Goal: Find specific page/section: Find specific page/section

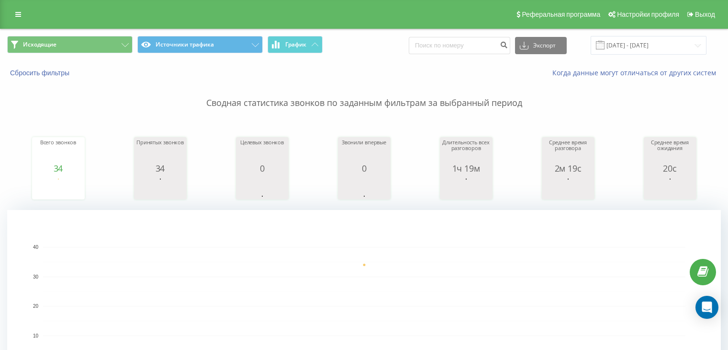
click at [81, 39] on button "Исходящие" at bounding box center [69, 44] width 125 height 17
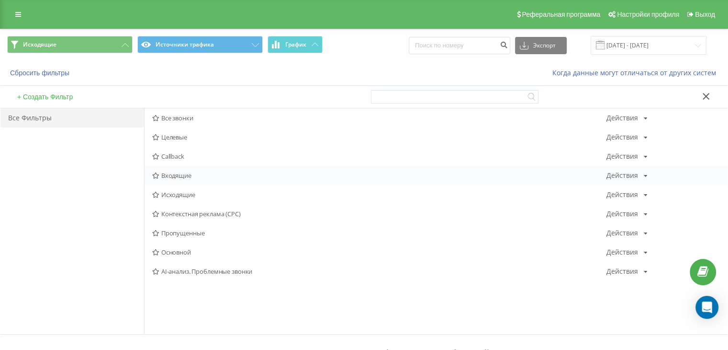
click at [213, 175] on span "Входящие" at bounding box center [379, 175] width 454 height 7
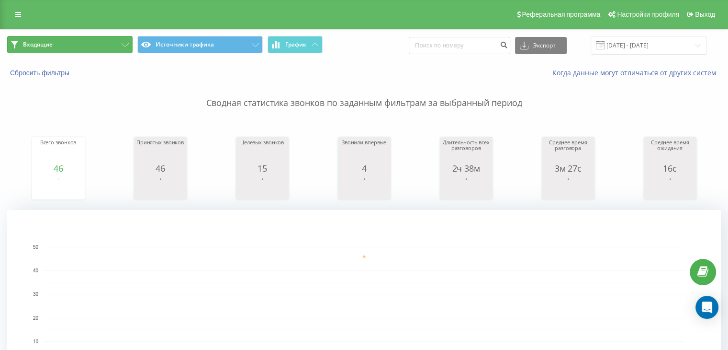
click at [103, 43] on button "Входящие" at bounding box center [69, 44] width 125 height 17
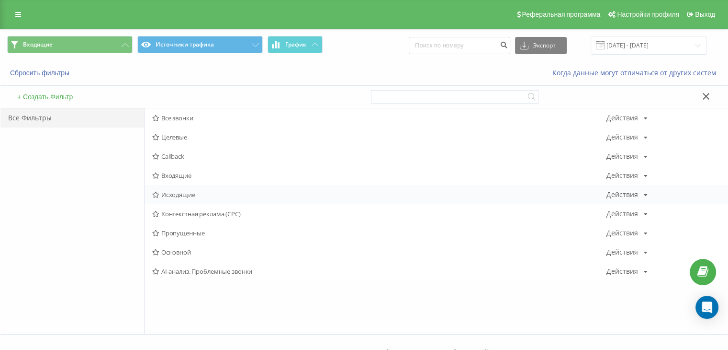
click at [183, 193] on span "Исходящие" at bounding box center [379, 194] width 454 height 7
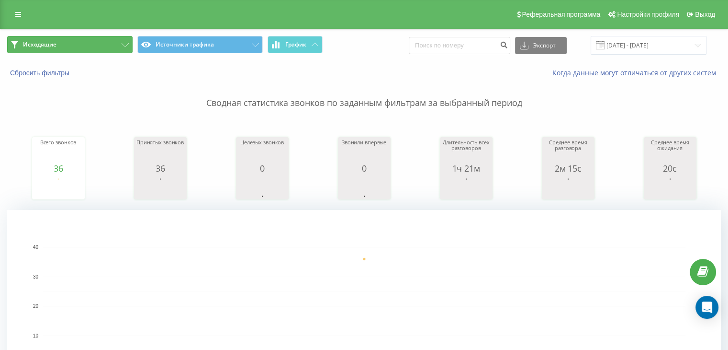
click at [81, 42] on button "Исходящие" at bounding box center [69, 44] width 125 height 17
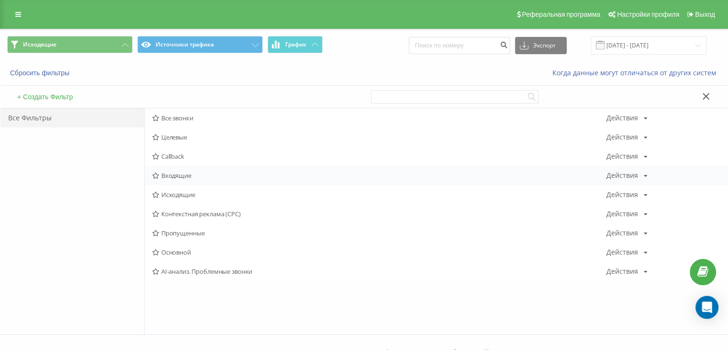
click at [178, 173] on span "Входящие" at bounding box center [379, 175] width 454 height 7
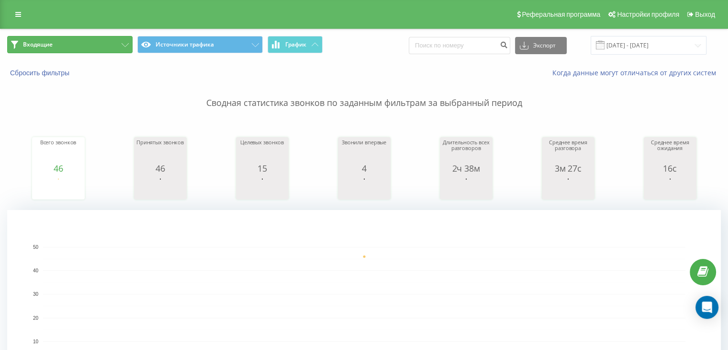
click at [111, 43] on button "Входящие" at bounding box center [69, 44] width 125 height 17
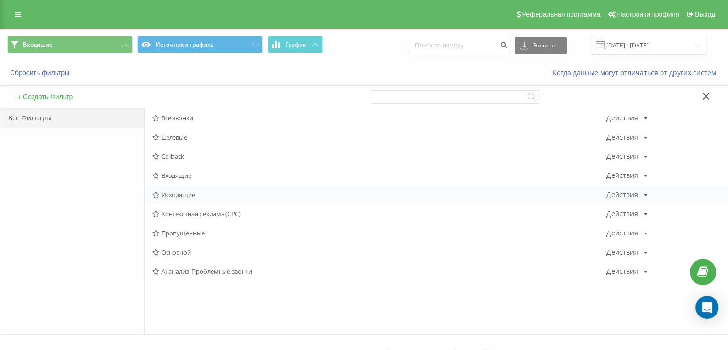
click at [194, 192] on span "Исходящие" at bounding box center [379, 194] width 454 height 7
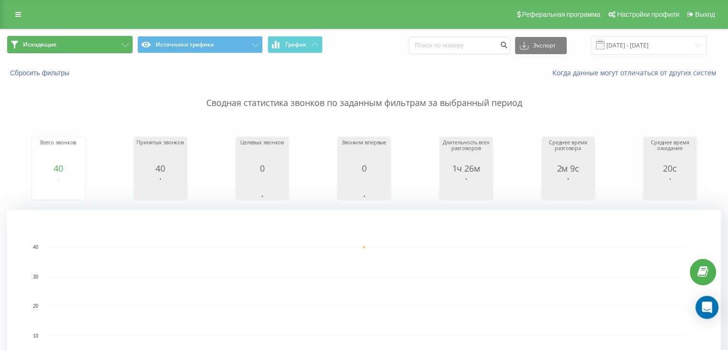
click at [86, 45] on button "Исходящие" at bounding box center [69, 44] width 125 height 17
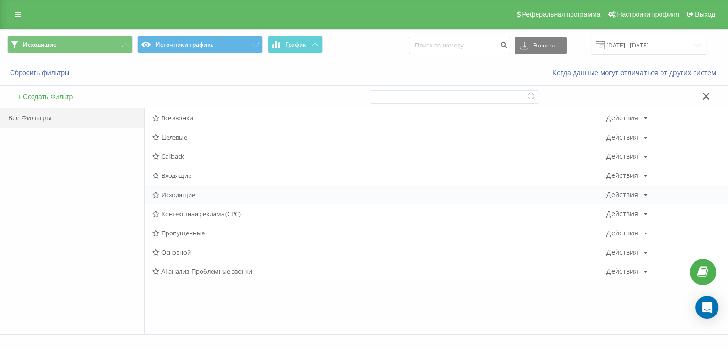
click at [184, 191] on span "Исходящие" at bounding box center [379, 194] width 454 height 7
